Goal: Task Accomplishment & Management: Complete application form

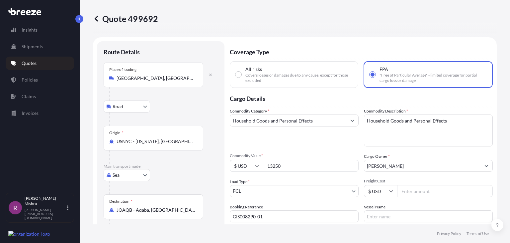
select select "Road"
select select "Sea"
select select "2"
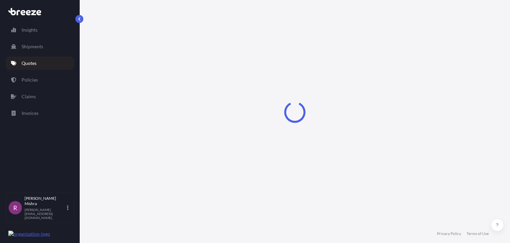
select select "Road"
select select "Sea"
select select "2"
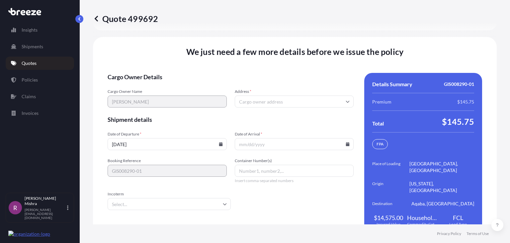
scroll to position [1039, 0]
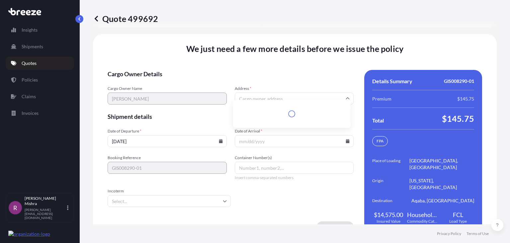
click at [255, 92] on input "Address *" at bounding box center [294, 98] width 119 height 12
paste input "25 E SUPERIOR ST APT 3604 CHICAGO, IL 60611"
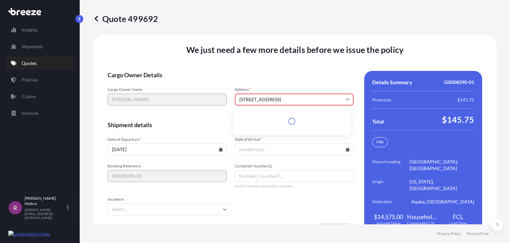
scroll to position [1046, 0]
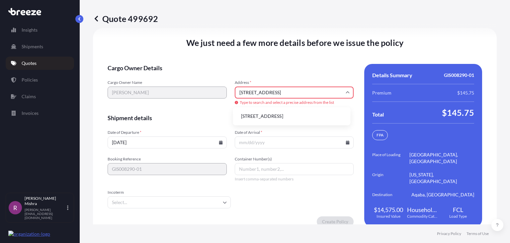
click at [263, 114] on li "25 E Superior St apt 3604, Chicago, IL 60611, USA" at bounding box center [292, 116] width 112 height 13
type input "25 E Superior St apt 3604, Chicago, IL 60611, USA"
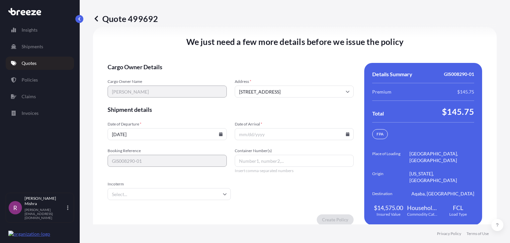
scroll to position [1039, 0]
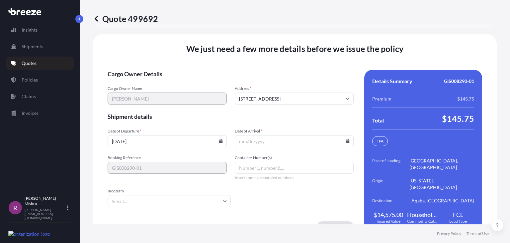
click at [125, 135] on input "09/23/2025" at bounding box center [167, 141] width 119 height 12
type input "09/27/2025"
click at [251, 135] on input "Date of Arrival *" at bounding box center [294, 141] width 119 height 12
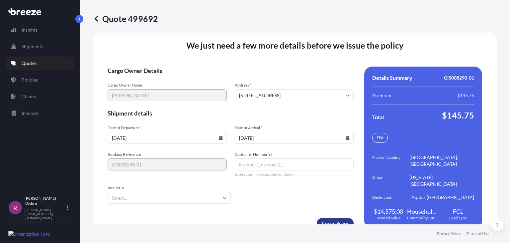
type input "11/11/2025"
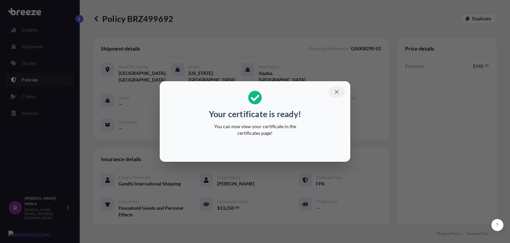
click at [336, 91] on icon "button" at bounding box center [337, 92] width 6 height 6
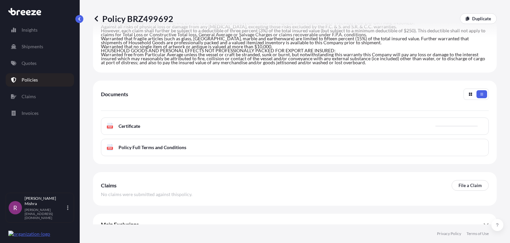
scroll to position [266, 0]
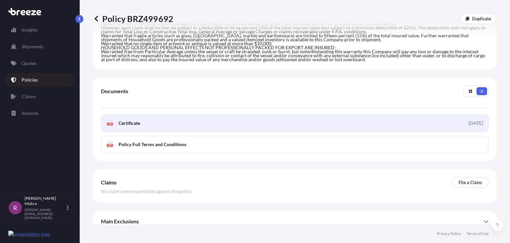
click at [172, 114] on link "PDF Certificate 2025-09-23" at bounding box center [295, 122] width 388 height 17
